Goal: Navigation & Orientation: Find specific page/section

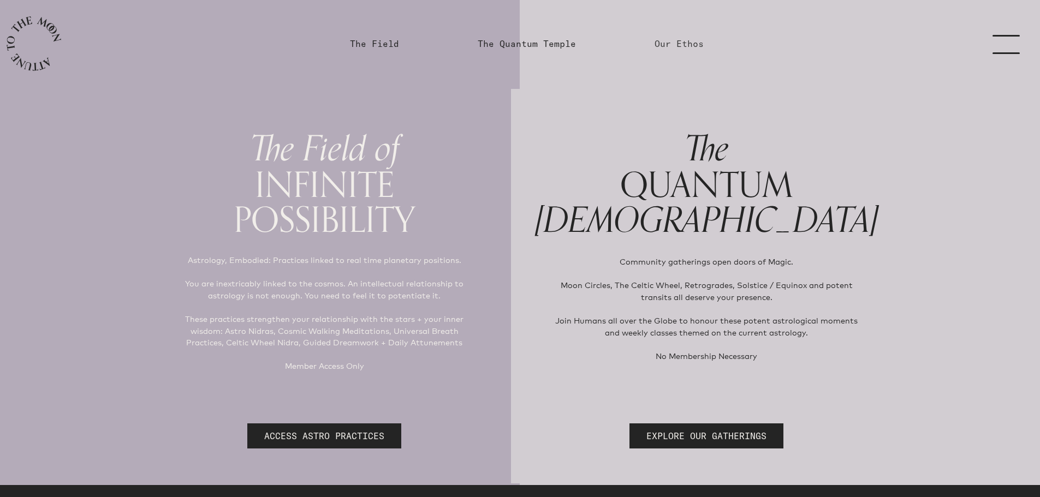
click at [682, 43] on link "Our Ethos" at bounding box center [679, 43] width 49 height 13
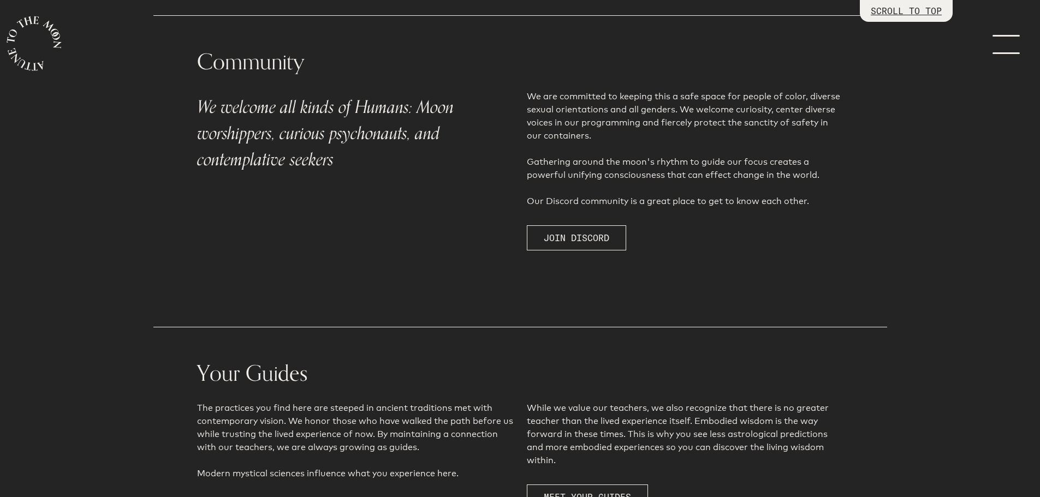
scroll to position [2119, 0]
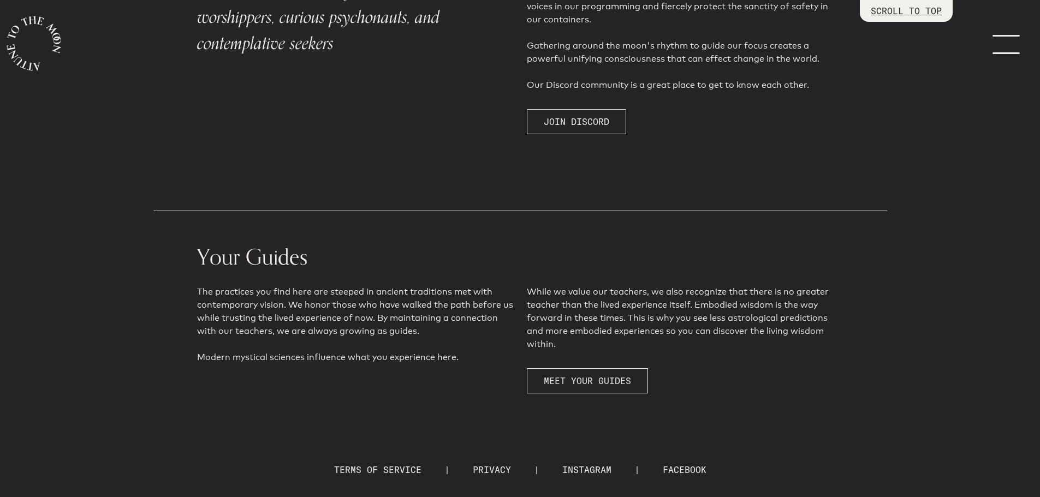
click at [592, 374] on span "MEET YOUR GUIDES" at bounding box center [587, 380] width 87 height 13
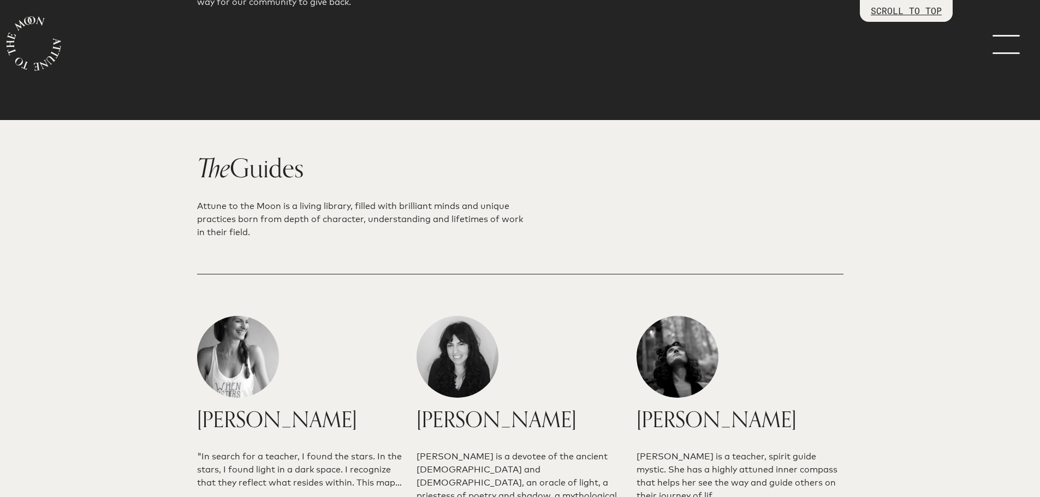
scroll to position [1750, 0]
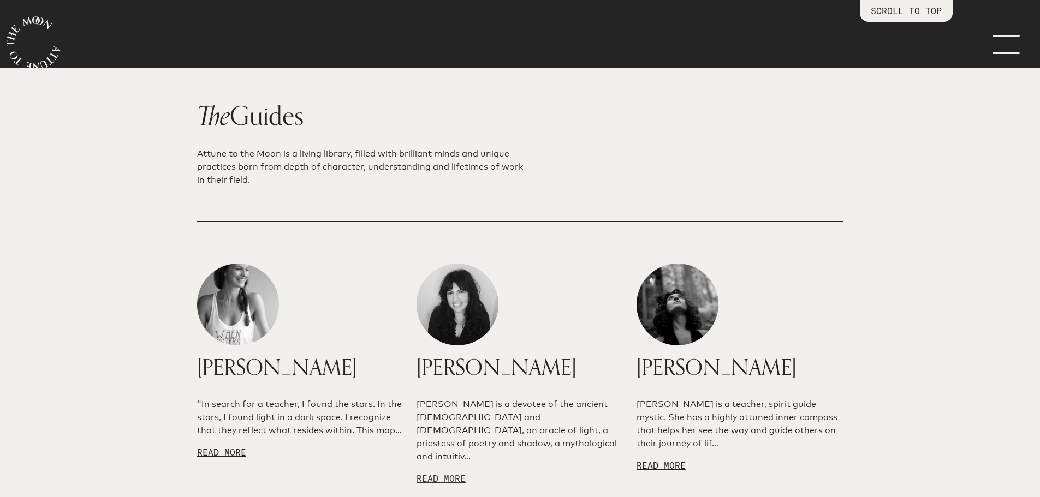
click at [445, 473] on link "READ MORE" at bounding box center [441, 478] width 49 height 11
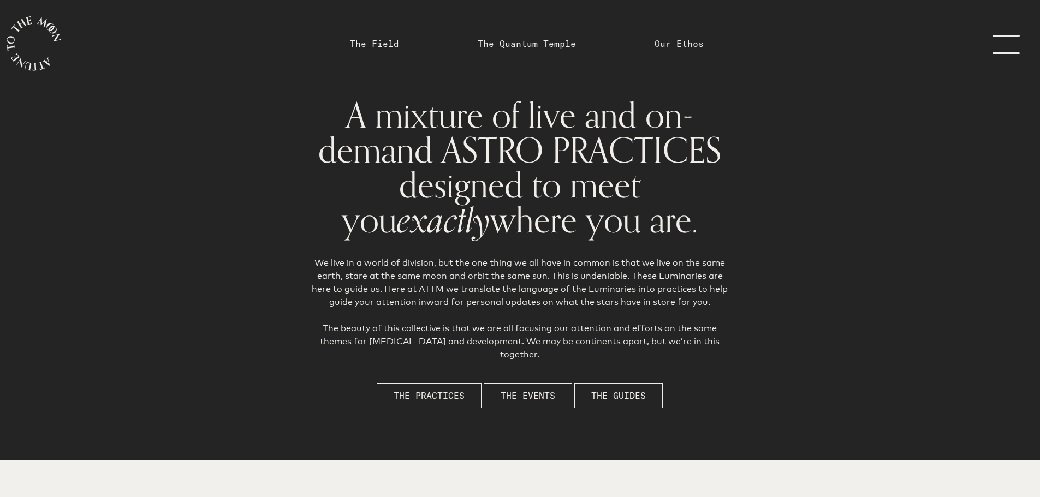
click at [680, 39] on link "Our Ethos" at bounding box center [679, 43] width 49 height 13
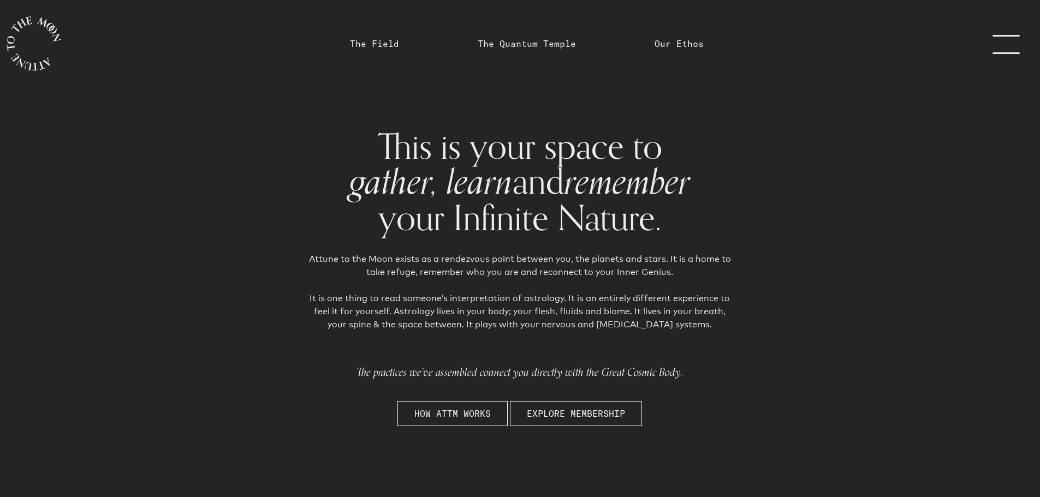
click at [1015, 50] on link "menu" at bounding box center [1012, 43] width 55 height 87
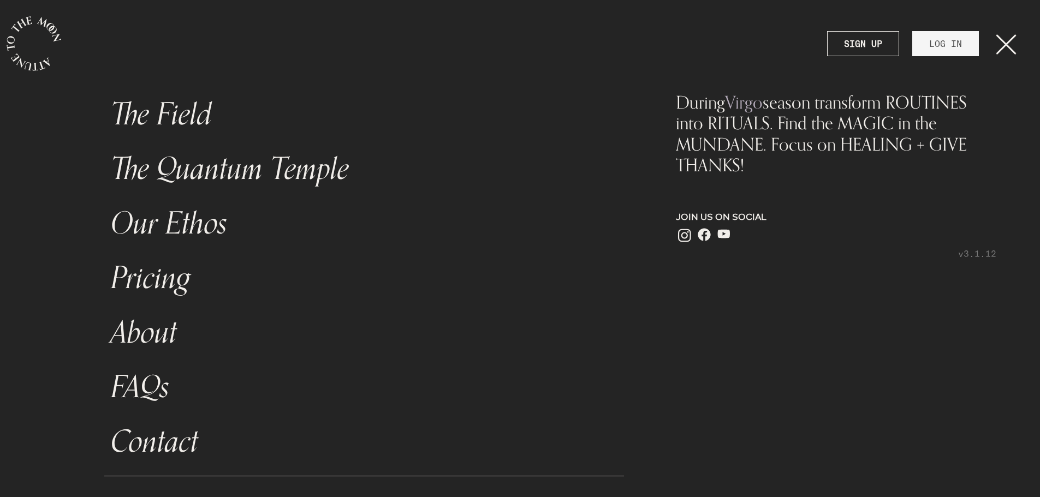
click at [681, 227] on span "main navigation" at bounding box center [684, 234] width 17 height 17
